Goal: Task Accomplishment & Management: Complete application form

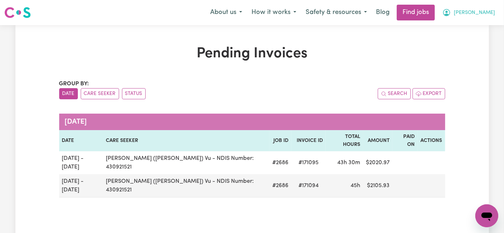
click at [451, 11] on icon "My Account" at bounding box center [447, 12] width 9 height 9
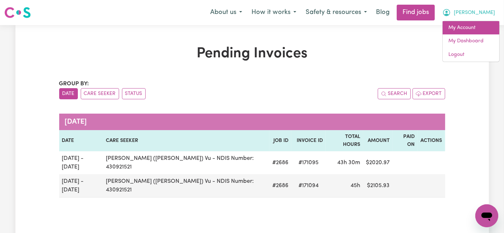
click at [467, 29] on link "My Account" at bounding box center [471, 28] width 57 height 14
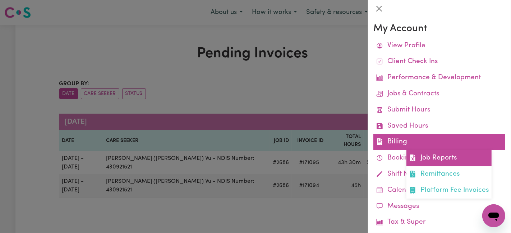
click at [415, 164] on link "Job Reports" at bounding box center [448, 158] width 85 height 16
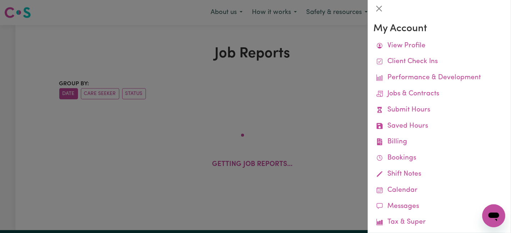
click at [325, 40] on div at bounding box center [255, 116] width 511 height 233
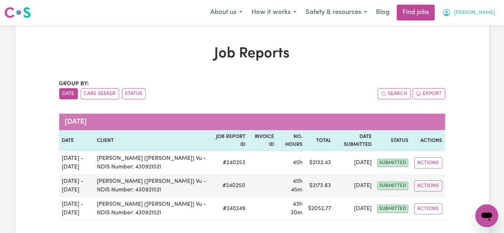
click at [474, 17] on button "[PERSON_NAME]" at bounding box center [469, 12] width 62 height 15
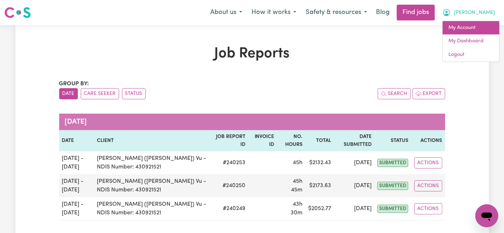
click at [475, 28] on link "My Account" at bounding box center [471, 28] width 57 height 14
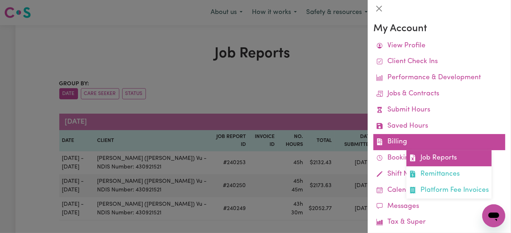
click at [418, 158] on link "Job Reports" at bounding box center [448, 158] width 85 height 16
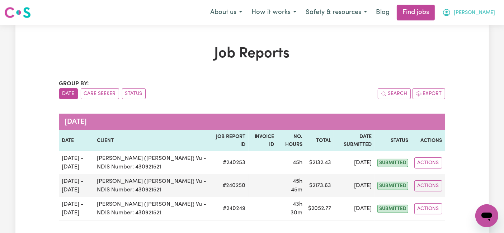
click at [476, 12] on span "[PERSON_NAME]" at bounding box center [474, 13] width 41 height 8
click at [472, 40] on link "My Dashboard" at bounding box center [471, 41] width 57 height 14
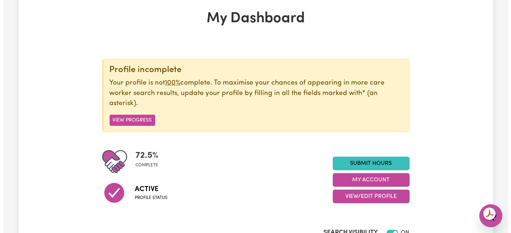
scroll to position [80, 0]
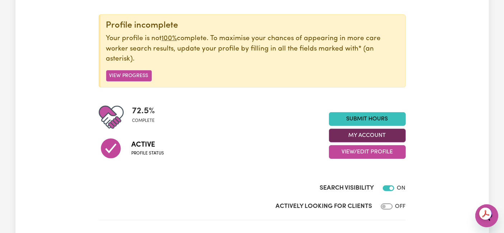
click at [372, 136] on button "My Account" at bounding box center [367, 136] width 77 height 14
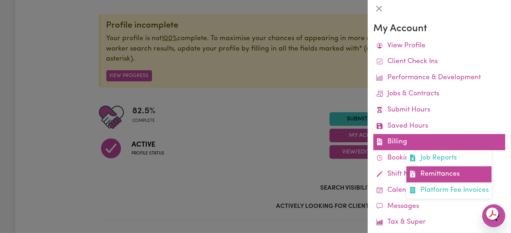
click at [421, 173] on link "Remittances" at bounding box center [448, 175] width 85 height 16
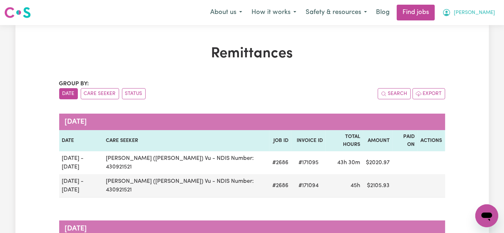
click at [492, 14] on span "[PERSON_NAME]" at bounding box center [474, 13] width 41 height 8
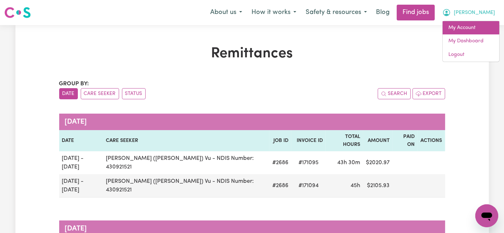
click at [474, 25] on link "My Account" at bounding box center [471, 28] width 57 height 14
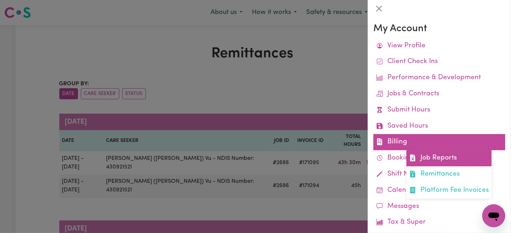
click at [431, 163] on link "Job Reports" at bounding box center [448, 158] width 85 height 16
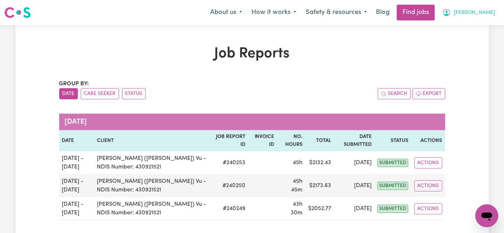
click at [476, 14] on span "[PERSON_NAME]" at bounding box center [474, 13] width 41 height 8
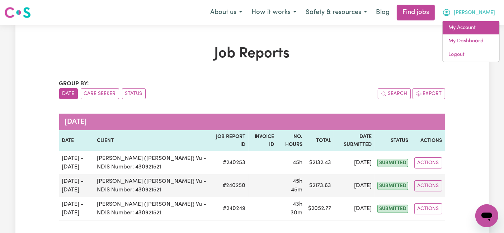
click at [477, 24] on link "My Account" at bounding box center [471, 28] width 57 height 14
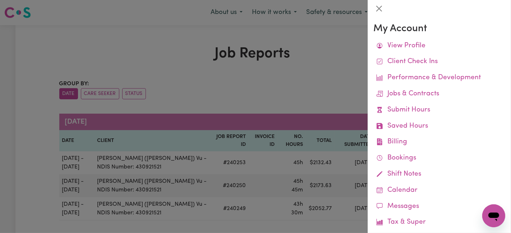
click at [318, 66] on div at bounding box center [255, 116] width 511 height 233
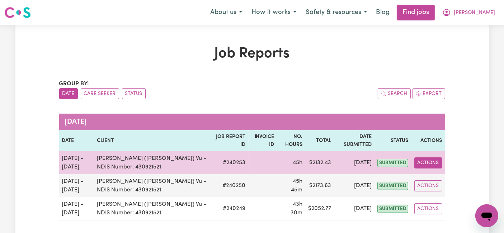
click at [419, 163] on button "Actions" at bounding box center [429, 163] width 28 height 11
click at [427, 179] on link "View Job Report" at bounding box center [445, 179] width 61 height 14
select select "pm"
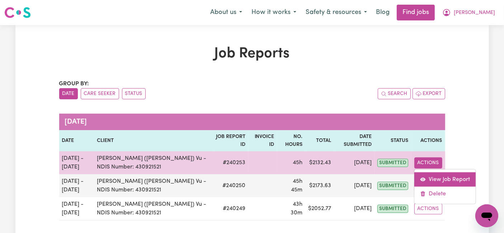
select select "pm"
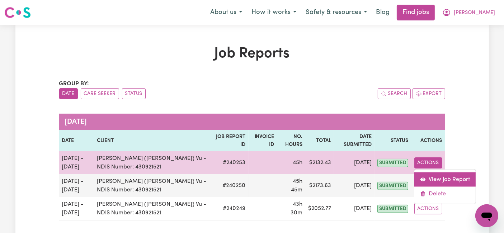
select select "pm"
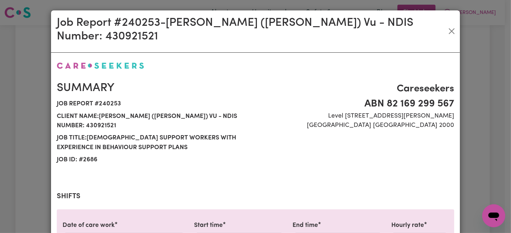
select select "54.21-Weekday"
select select "66.67-EveningCare"
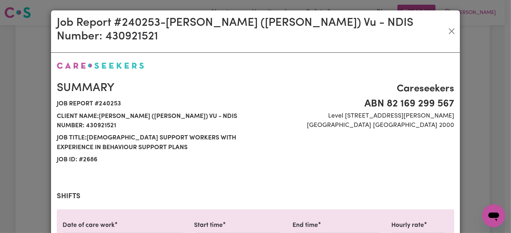
select select "31.51-Overnight"
select select "77.06-Saturday"
select select "94.2-Sunday"
select select "31.51-Overnight"
click at [452, 25] on button "Close" at bounding box center [451, 30] width 11 height 11
